Goal: Task Accomplishment & Management: Manage account settings

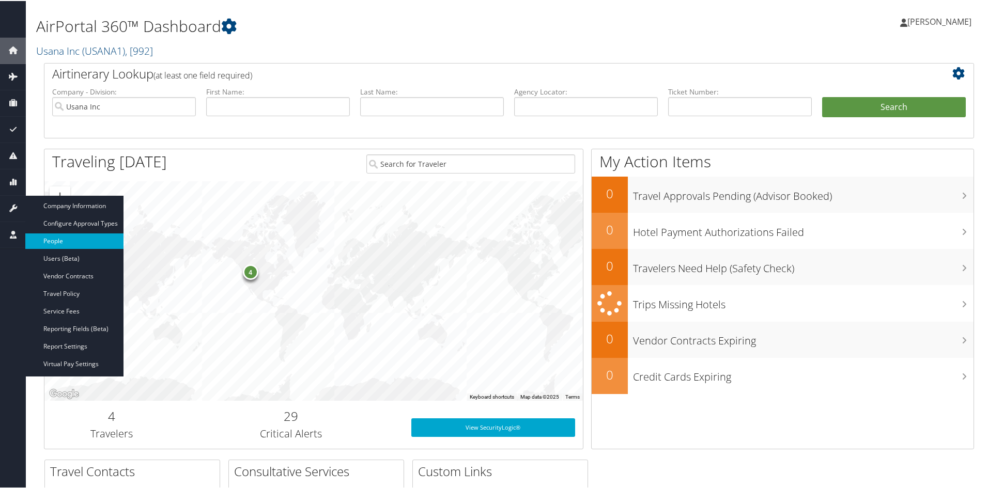
click at [55, 240] on link "People" at bounding box center [74, 241] width 98 height 16
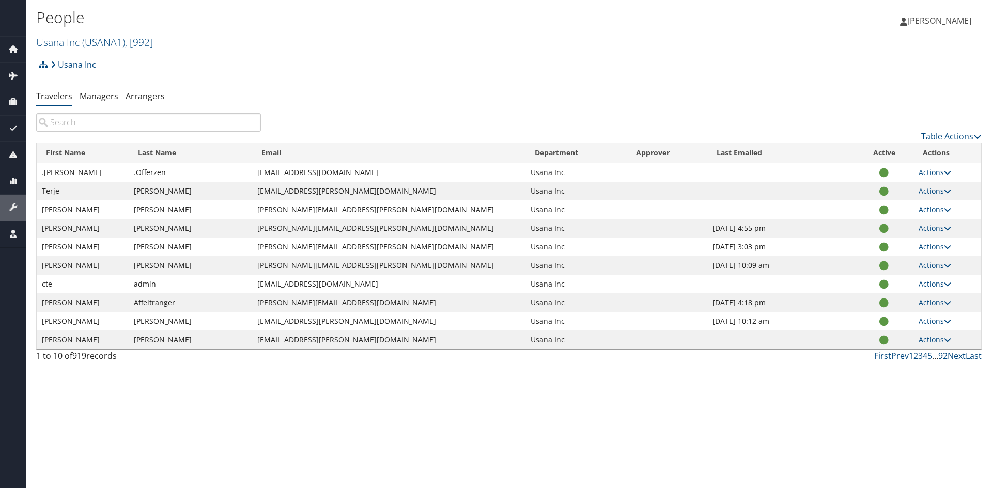
click at [156, 124] on input "search" at bounding box center [148, 122] width 225 height 19
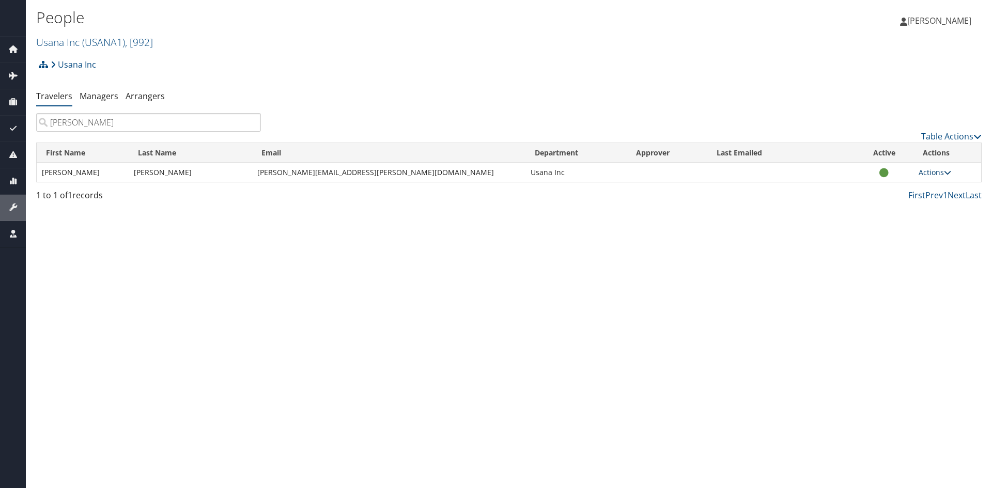
type input "christensen"
click at [924, 172] on link "Actions" at bounding box center [935, 172] width 33 height 10
click at [895, 204] on link "View Profile" at bounding box center [897, 205] width 95 height 18
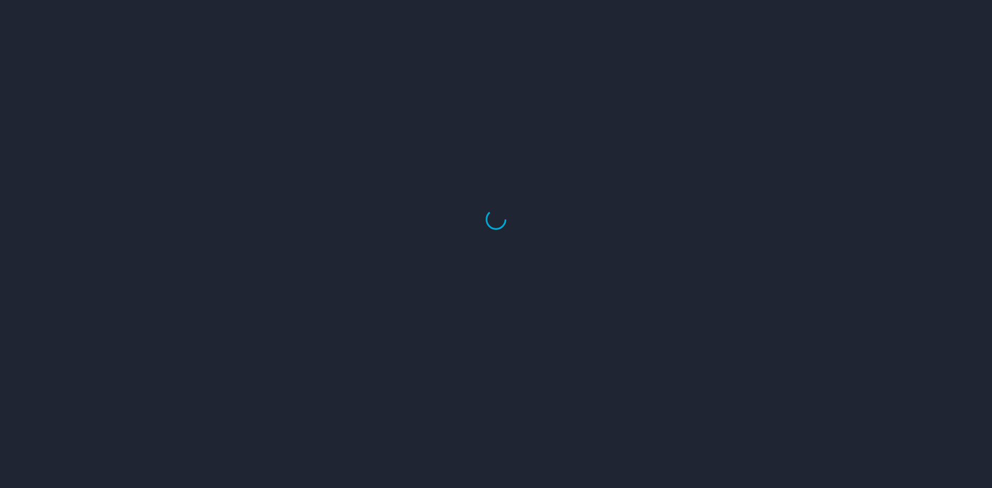
select select "US"
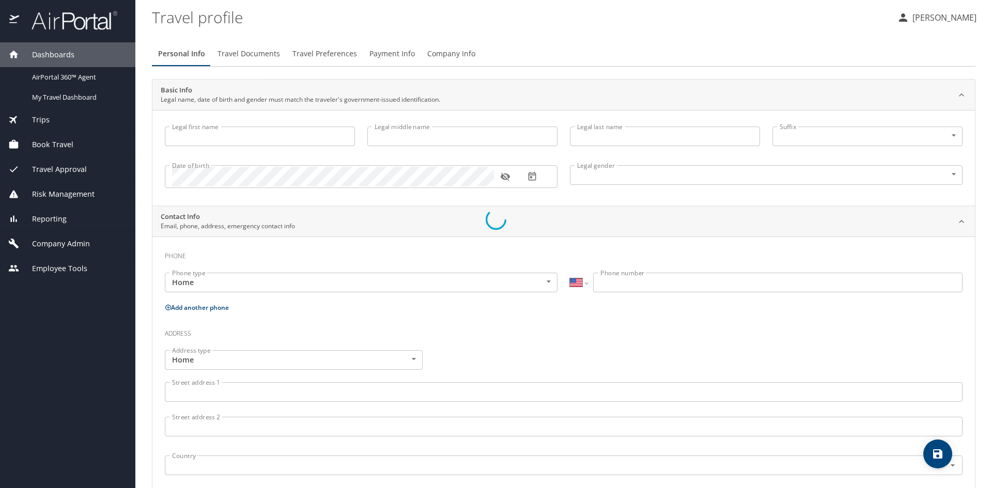
type input "Brian"
type input "C"
type input "Christensen"
type input "Male"
type input "Rachel"
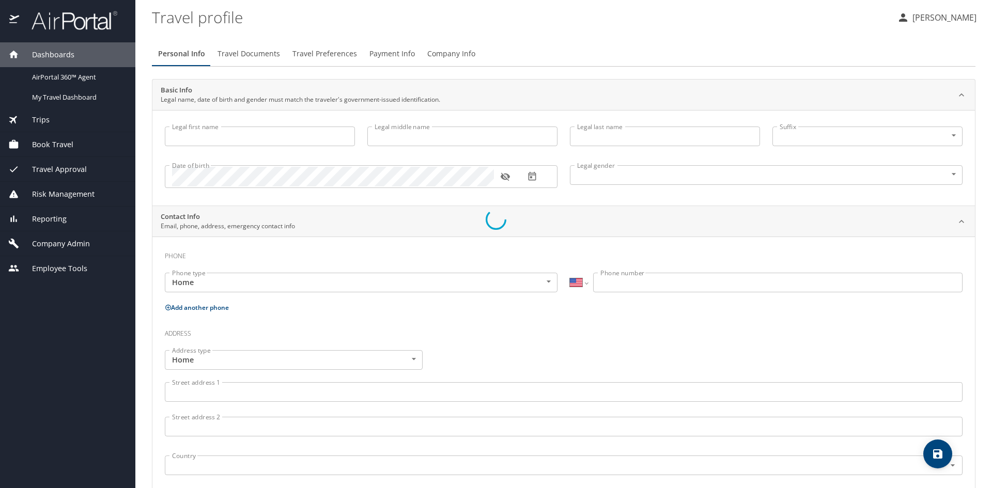
type input "Christensen"
type input "(801) 414-6007"
select select "US"
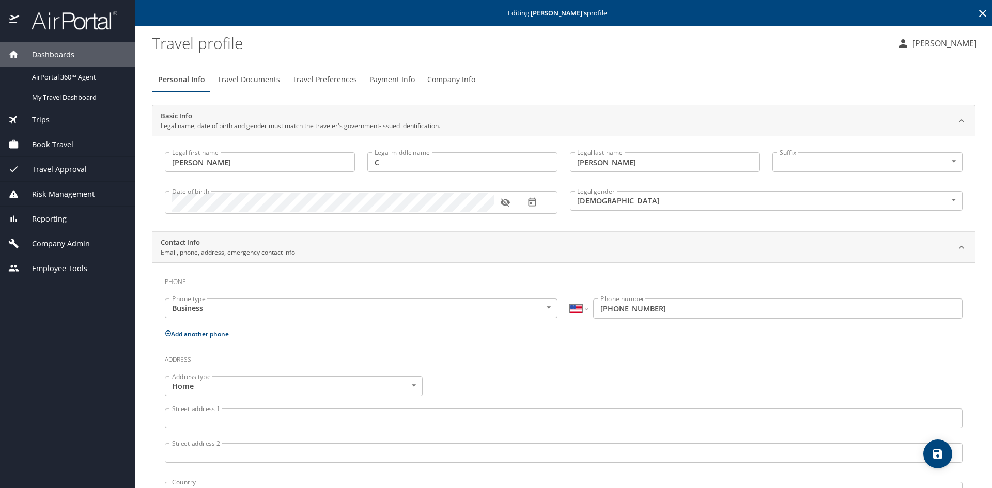
click at [203, 333] on button "Add another phone" at bounding box center [197, 334] width 64 height 9
select select "US"
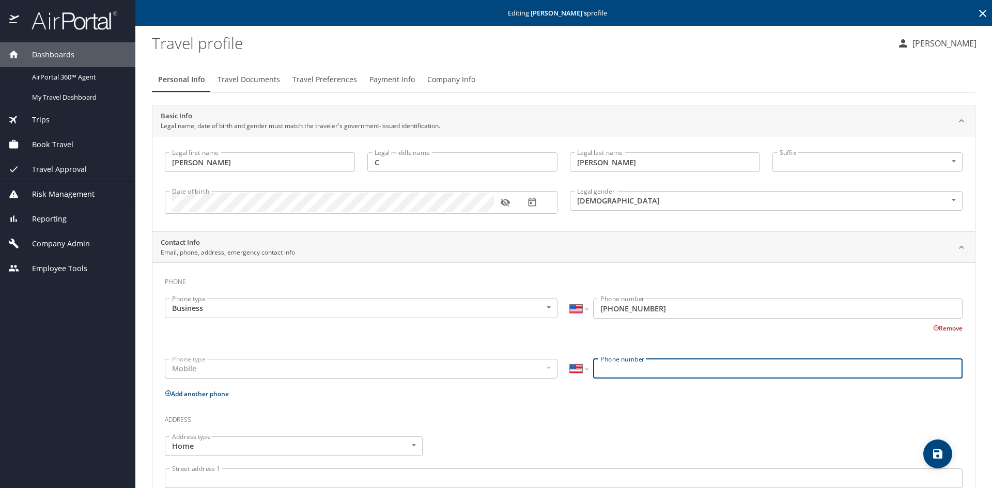
click at [674, 371] on input "Phone number" at bounding box center [778, 369] width 370 height 20
type input "(801) 432-0585"
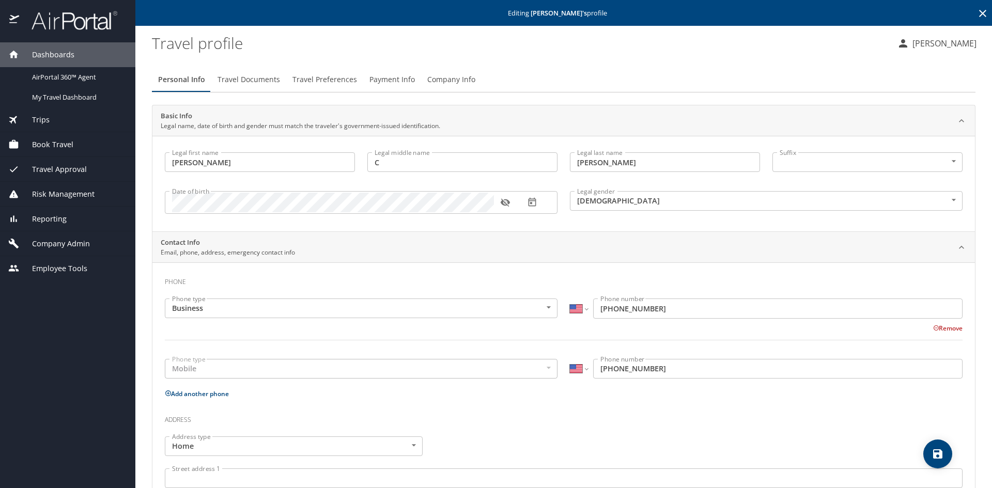
click at [934, 450] on icon "save" at bounding box center [937, 454] width 9 height 9
select select "US"
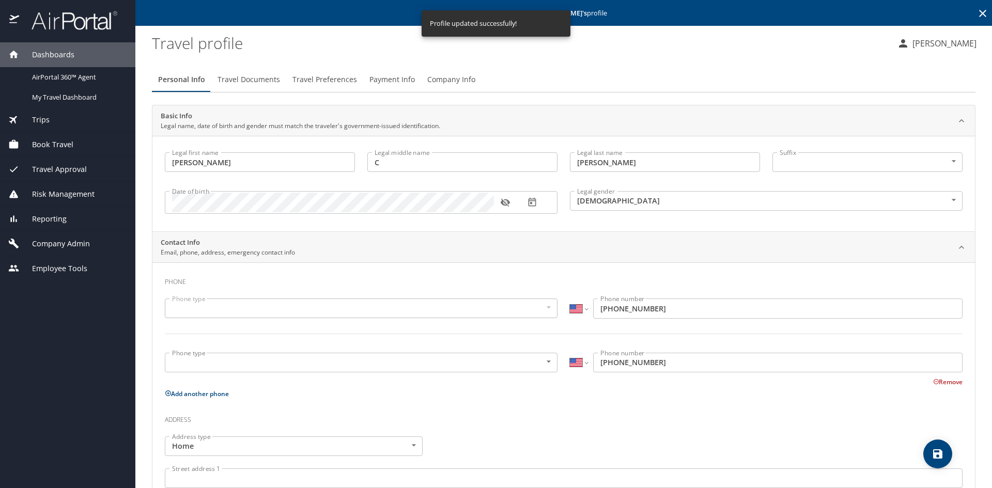
select select "US"
click at [979, 15] on icon at bounding box center [982, 13] width 7 height 7
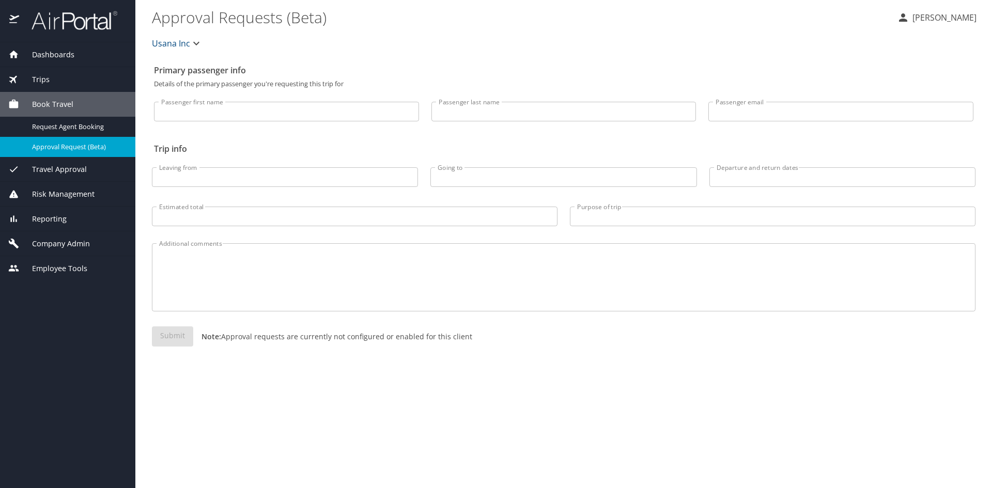
click at [948, 19] on p "[PERSON_NAME]" at bounding box center [943, 17] width 67 height 12
click at [906, 117] on li "Sign out" at bounding box center [933, 115] width 105 height 19
